Goal: Check status

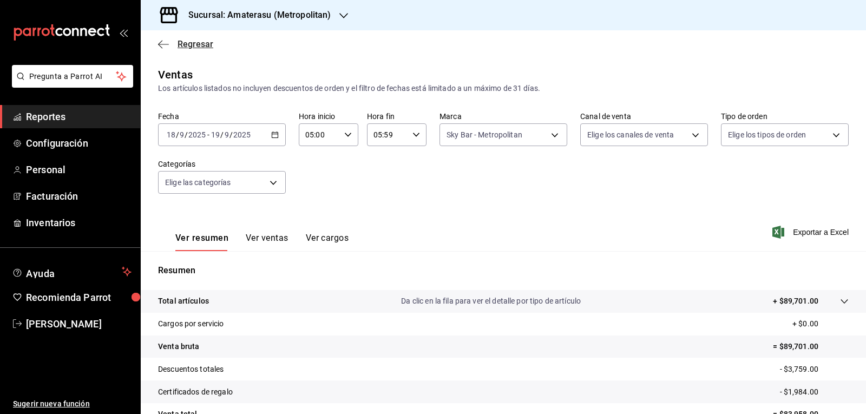
scroll to position [104, 0]
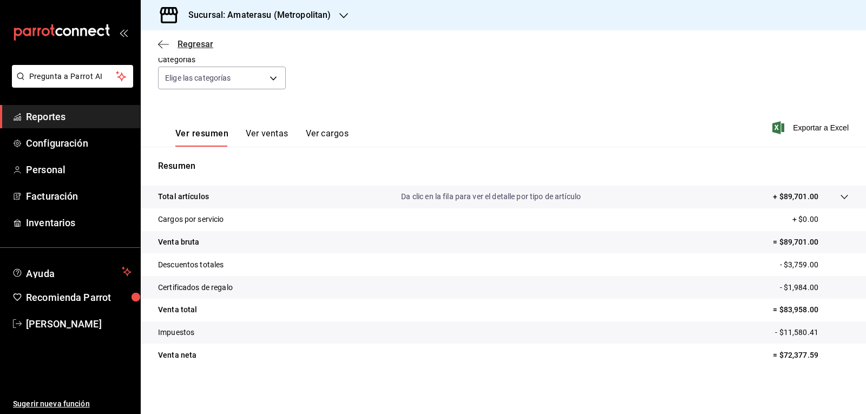
click at [207, 47] on span "Regresar" at bounding box center [195, 44] width 36 height 10
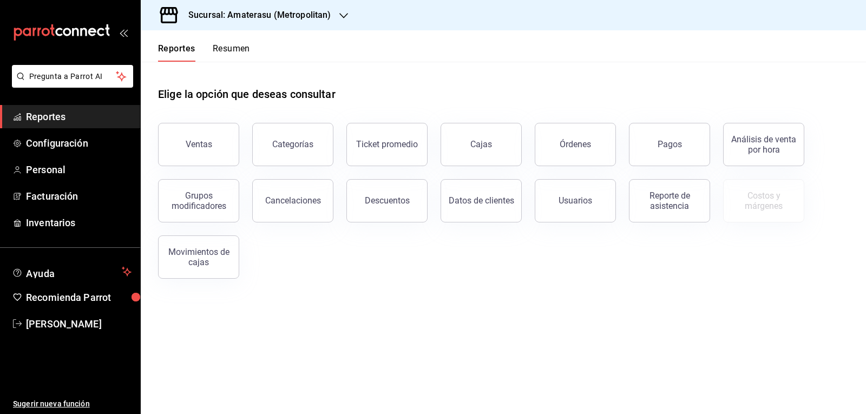
drag, startPoint x: 657, startPoint y: 149, endPoint x: 648, endPoint y: 153, distance: 10.4
click at [657, 149] on button "Pagos" at bounding box center [669, 144] width 81 height 43
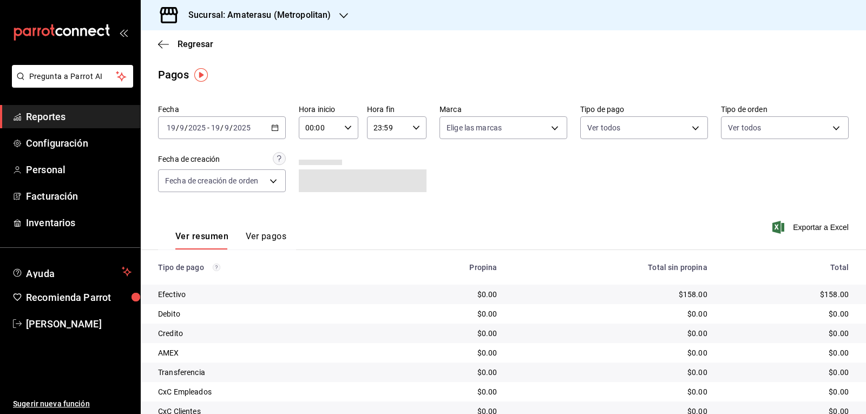
click at [274, 130] on \(Stroke\) "button" at bounding box center [275, 128] width 6 height 6
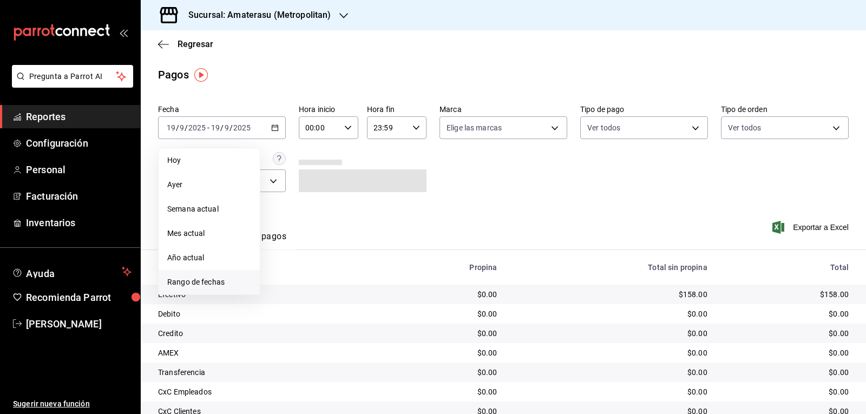
click at [221, 286] on span "Rango de fechas" at bounding box center [209, 281] width 84 height 11
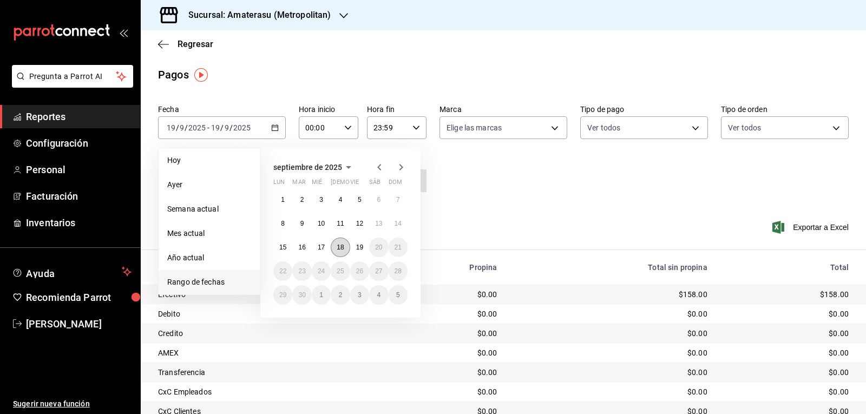
click at [342, 246] on abbr "18" at bounding box center [340, 247] width 7 height 8
click at [354, 249] on button "19" at bounding box center [359, 247] width 19 height 19
click at [342, 243] on abbr "18" at bounding box center [340, 247] width 7 height 8
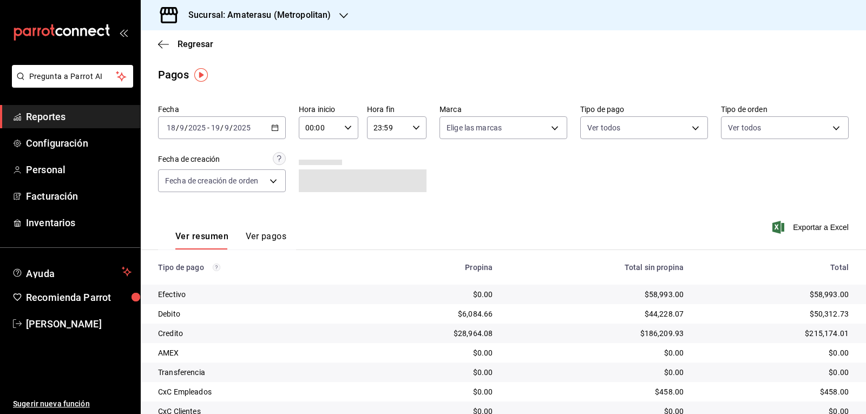
click at [350, 129] on div "00:00 Hora inicio" at bounding box center [329, 127] width 60 height 23
click at [306, 169] on button "05" at bounding box center [311, 177] width 25 height 22
type input "05:00"
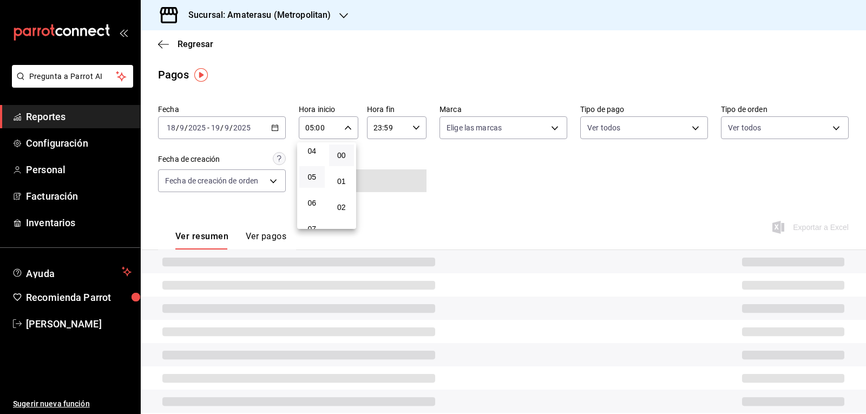
click at [439, 153] on div at bounding box center [433, 207] width 866 height 414
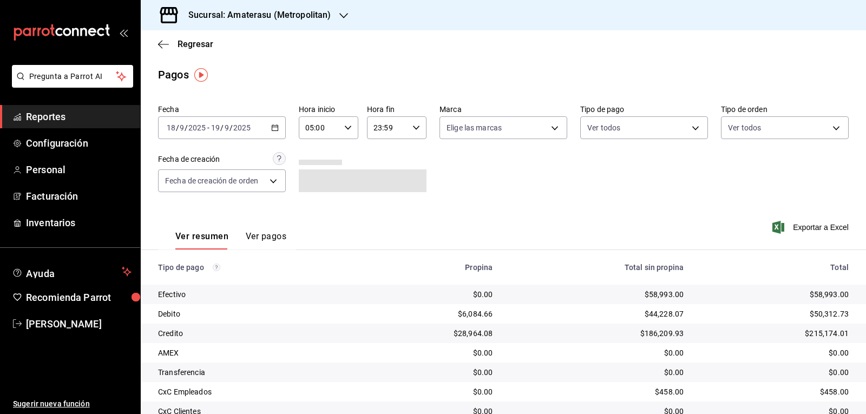
click at [416, 134] on div "23:59 Hora fin" at bounding box center [397, 127] width 60 height 23
click at [374, 180] on span "05" at bounding box center [379, 181] width 12 height 9
type input "05:59"
click at [479, 194] on div at bounding box center [433, 207] width 866 height 414
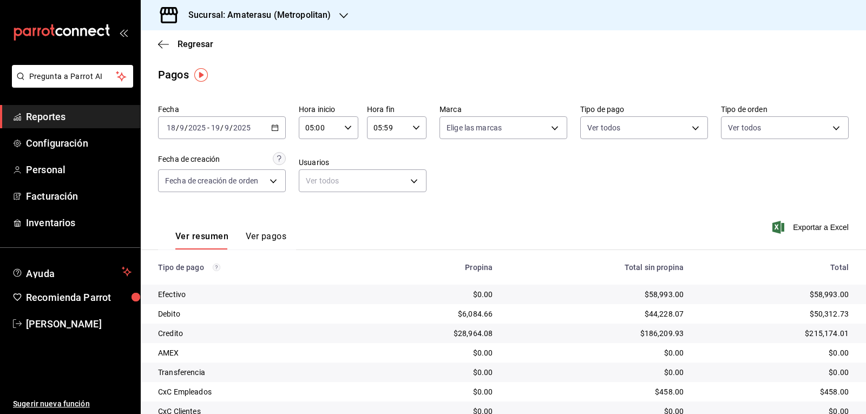
click at [479, 194] on div "Fecha [DATE] [DATE] - [DATE] [DATE] Hora inicio 05:00 Hora inicio Hora fin 05:5…" at bounding box center [503, 152] width 690 height 105
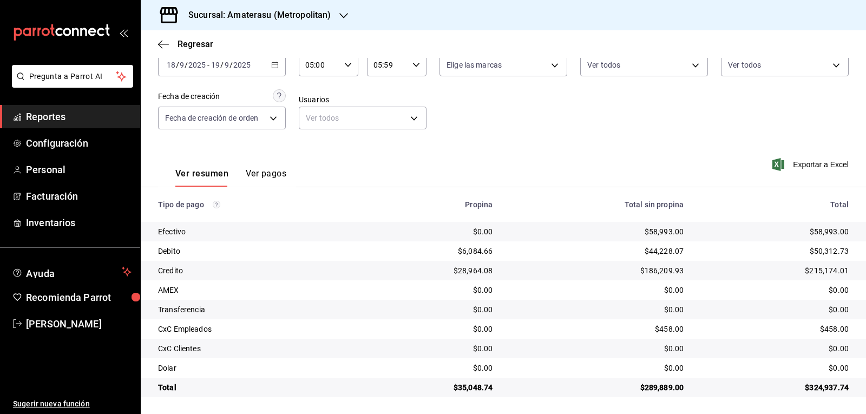
scroll to position [64, 0]
